Goal: Information Seeking & Learning: Learn about a topic

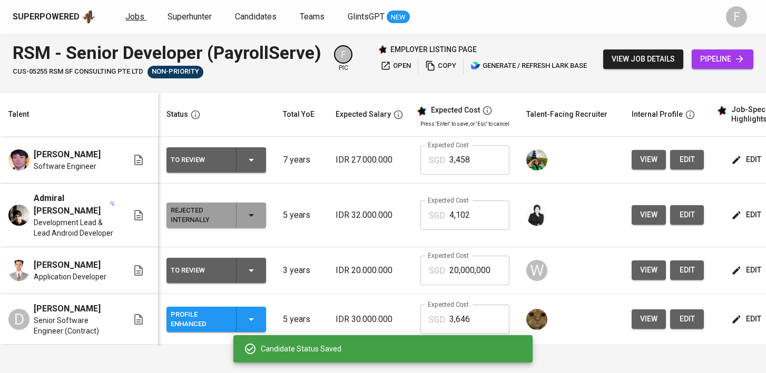
click at [139, 17] on span "Jobs" at bounding box center [134, 17] width 19 height 10
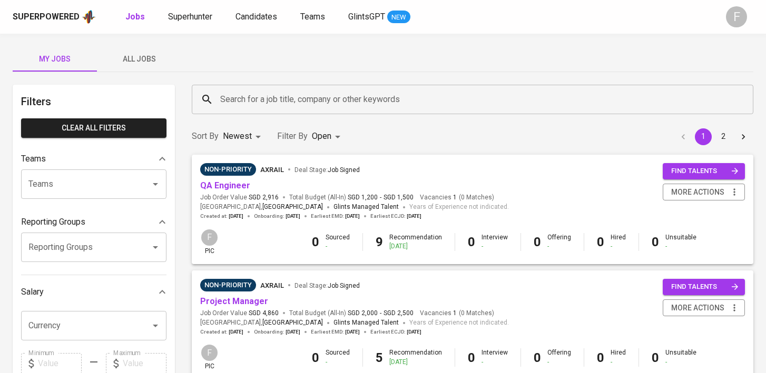
click at [316, 101] on input "Search for a job title, company or other keywords" at bounding box center [475, 100] width 515 height 20
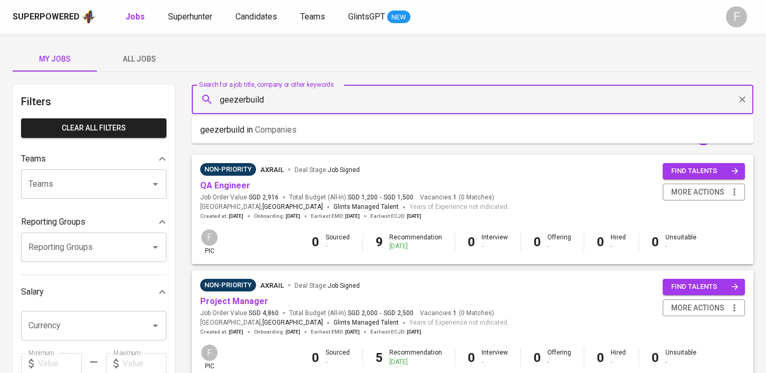
click at [328, 125] on li "geezerbuild in Companies" at bounding box center [473, 130] width 562 height 19
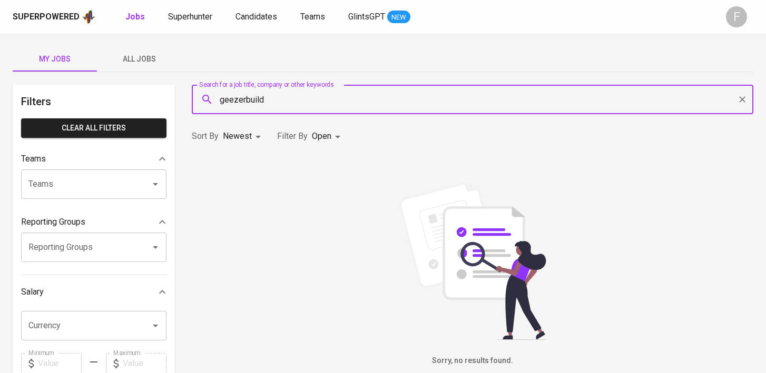
type input "geezerbuild"
click at [331, 141] on body "Superpowered Jobs Superhunter Candidates Teams GlintsGPT NEW F My Jobs All Jobs…" at bounding box center [383, 359] width 766 height 719
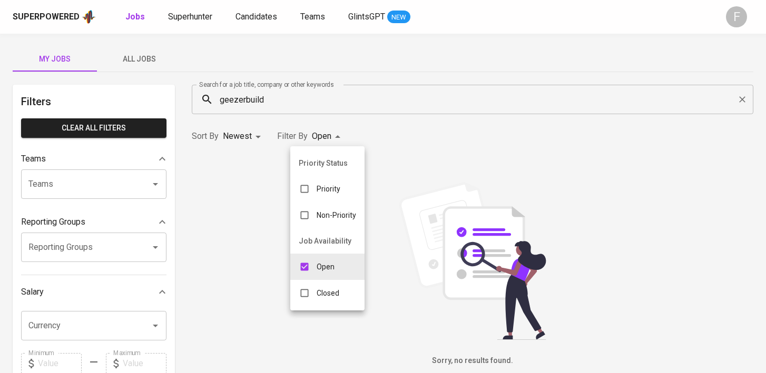
click at [331, 288] on div "Closed" at bounding box center [318, 293] width 57 height 20
type input "OPEN,CLOSE"
checkbox input "true"
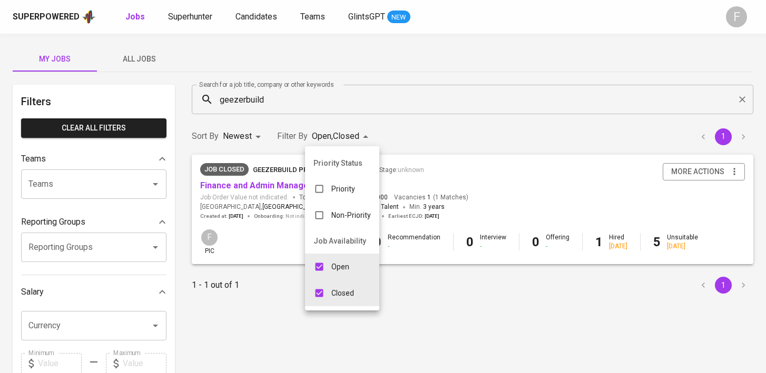
click at [259, 186] on div at bounding box center [383, 186] width 766 height 373
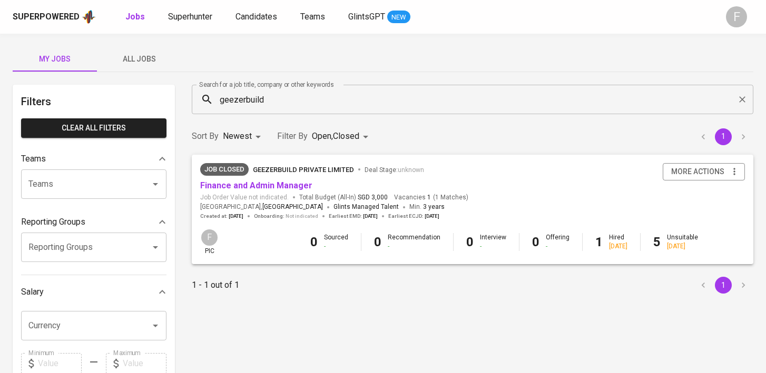
click at [258, 186] on link "Finance and Admin Manager" at bounding box center [256, 186] width 112 height 10
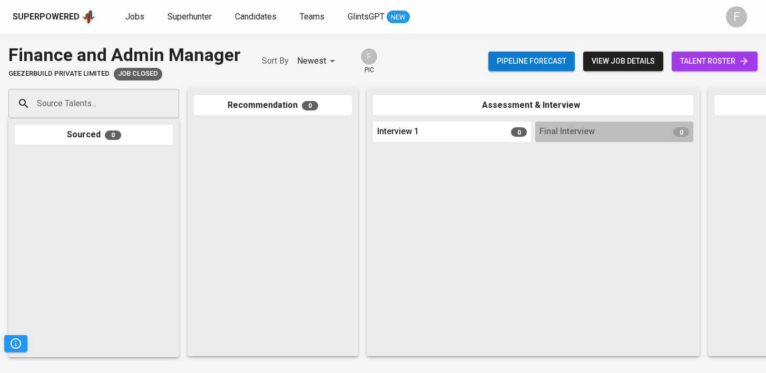
click at [630, 57] on span "view job details" at bounding box center [623, 61] width 63 height 13
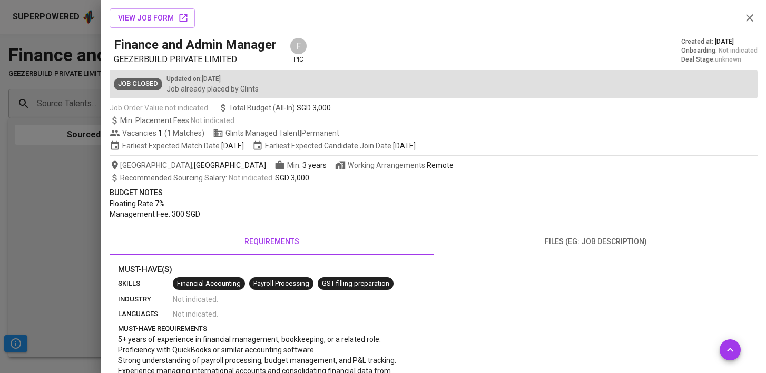
scroll to position [425, 0]
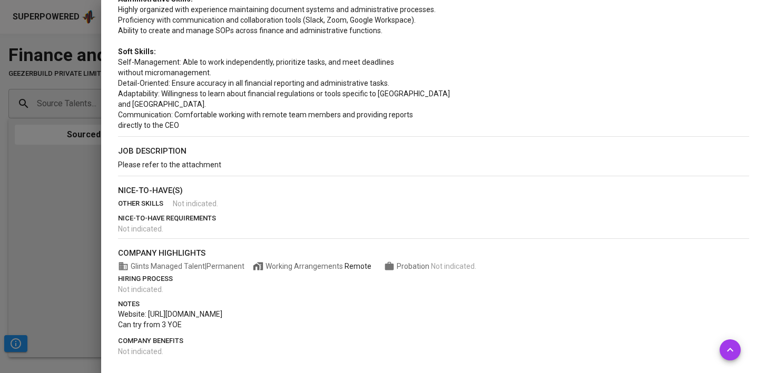
drag, startPoint x: 261, startPoint y: 313, endPoint x: 149, endPoint y: 314, distance: 112.2
click at [149, 314] on p "Website: https://www.geezerbuild.com/" at bounding box center [433, 314] width 631 height 11
copy span "https://www.geezerbuild.com/"
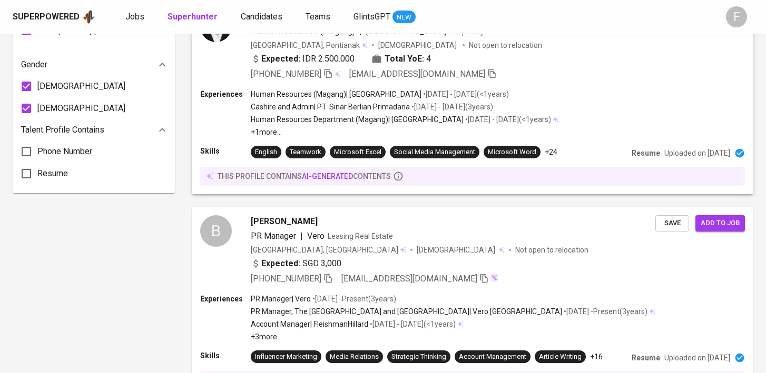
scroll to position [737, 0]
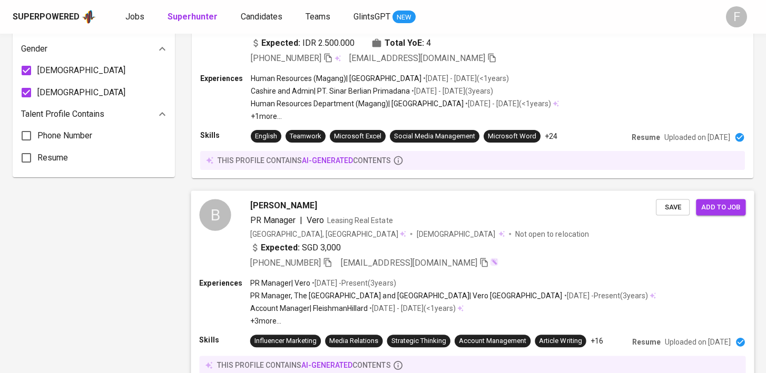
click at [294, 212] on span "[PERSON_NAME]" at bounding box center [283, 205] width 67 height 13
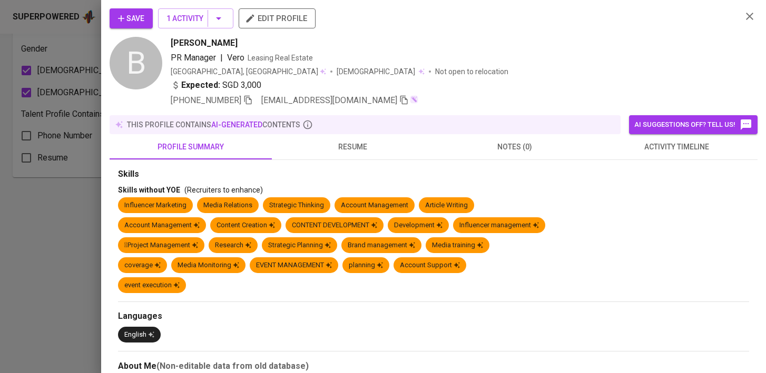
click at [348, 152] on span "resume" at bounding box center [353, 147] width 150 height 13
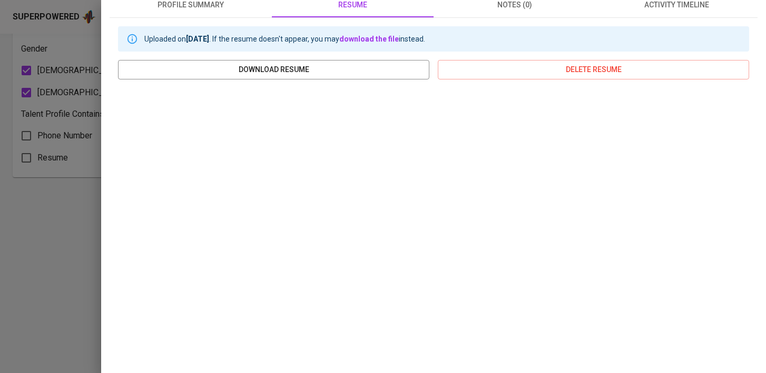
scroll to position [0, 0]
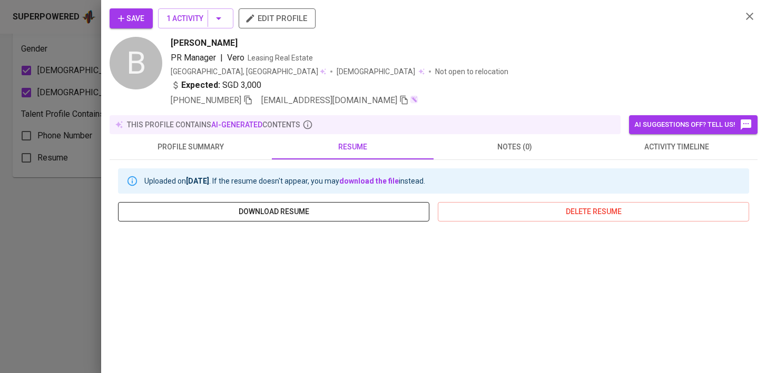
click at [337, 211] on span "download resume" at bounding box center [273, 211] width 294 height 13
